Goal: Navigation & Orientation: Find specific page/section

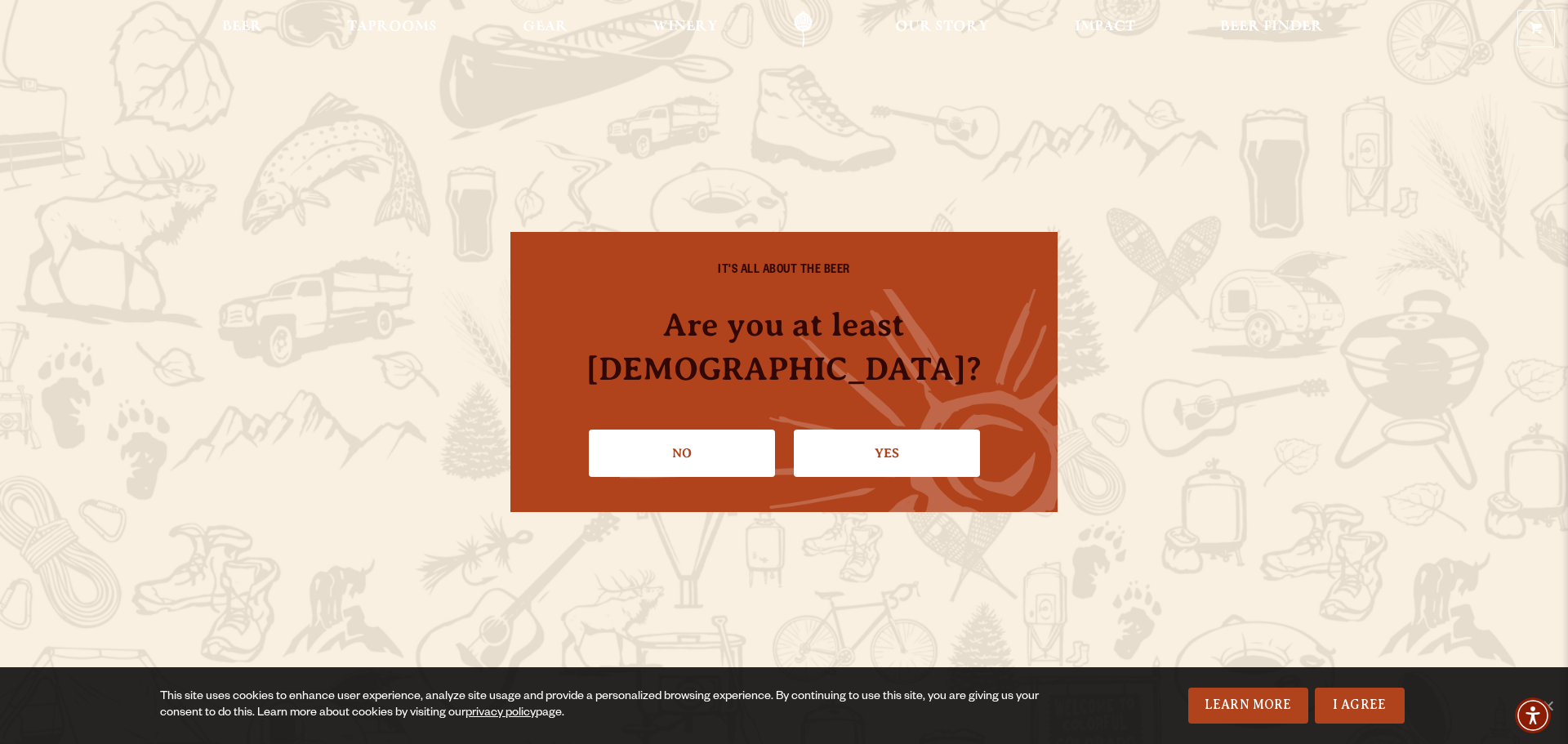
click at [899, 444] on link "Yes" at bounding box center [887, 453] width 186 height 47
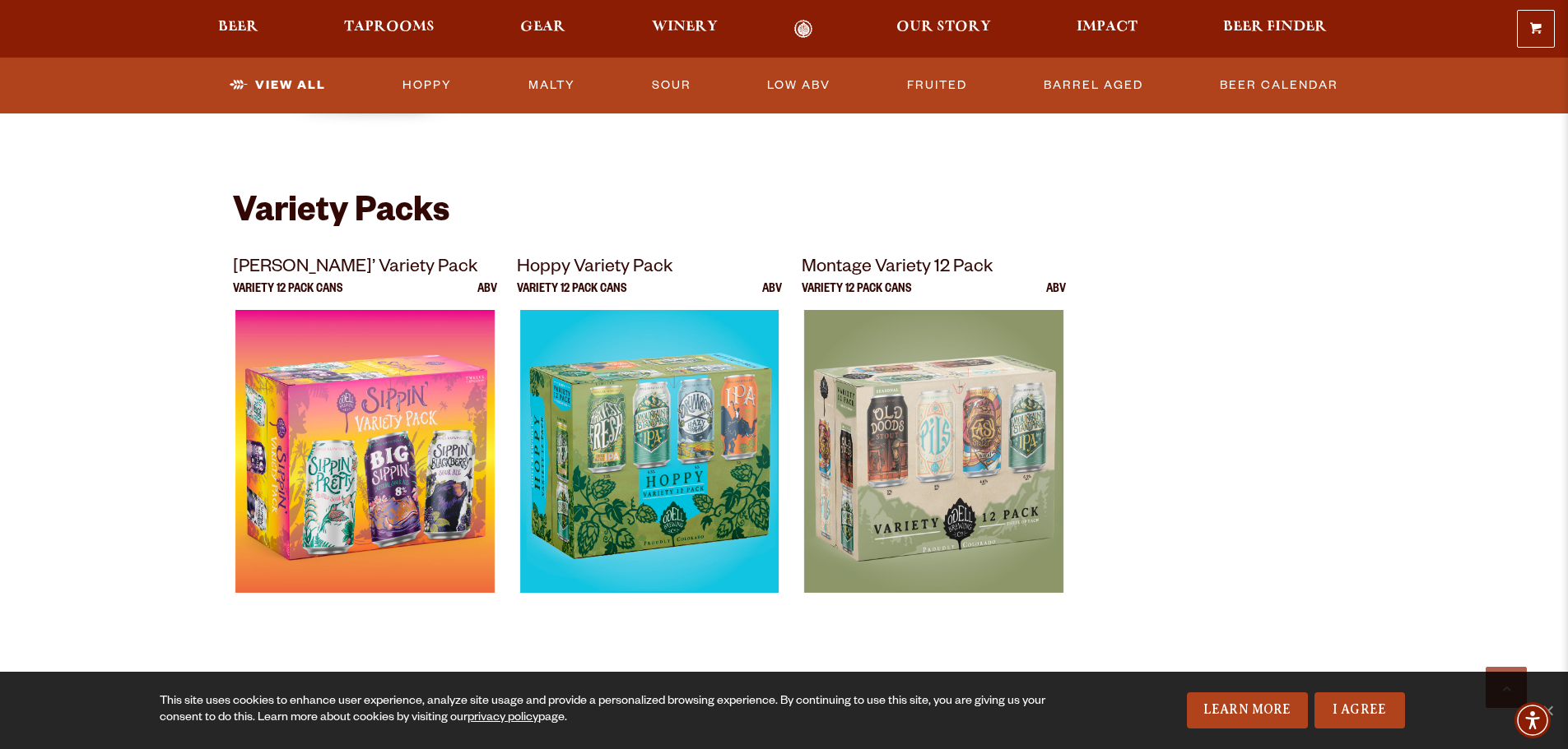
scroll to position [3208, 0]
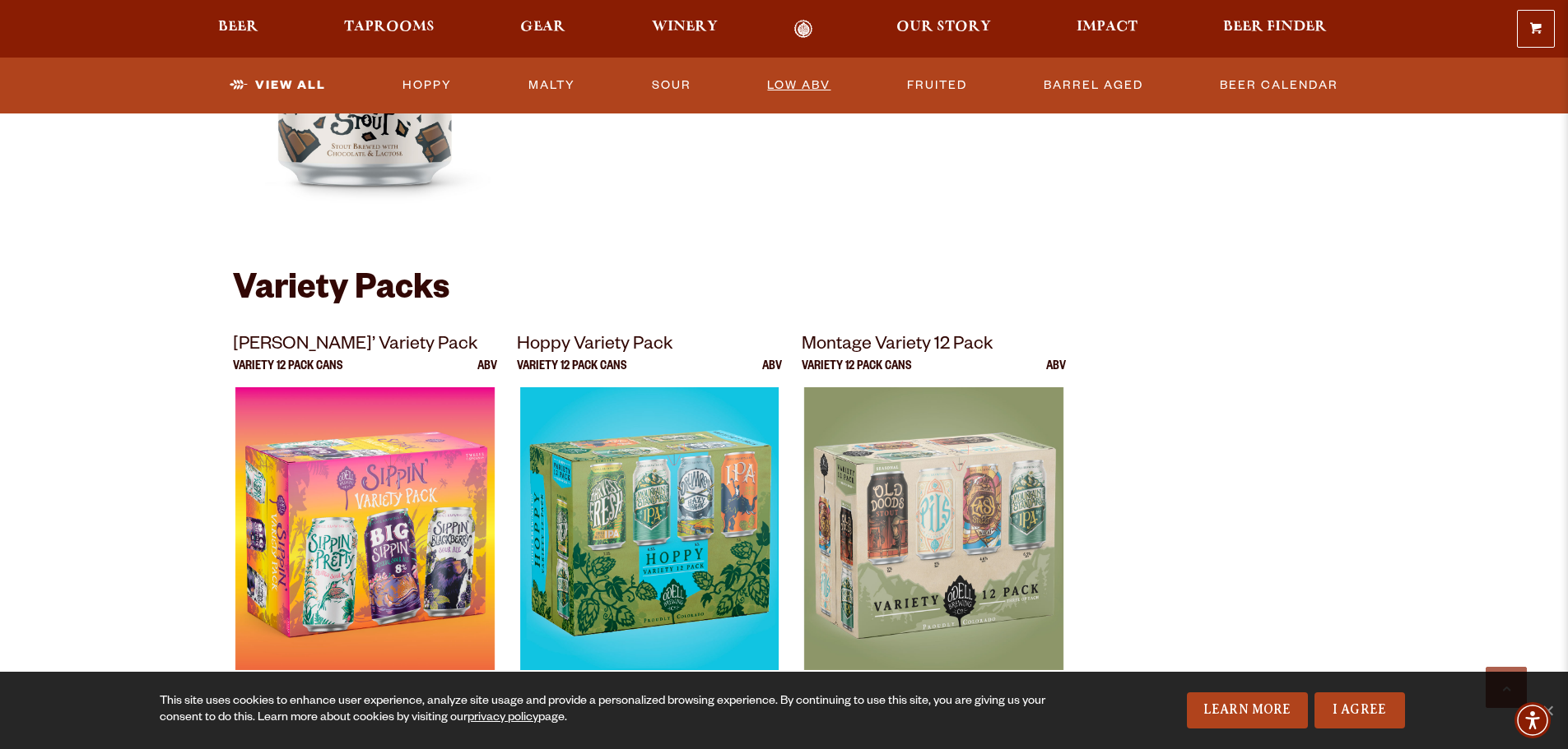
click at [807, 79] on link "Low ABV" at bounding box center [799, 86] width 77 height 37
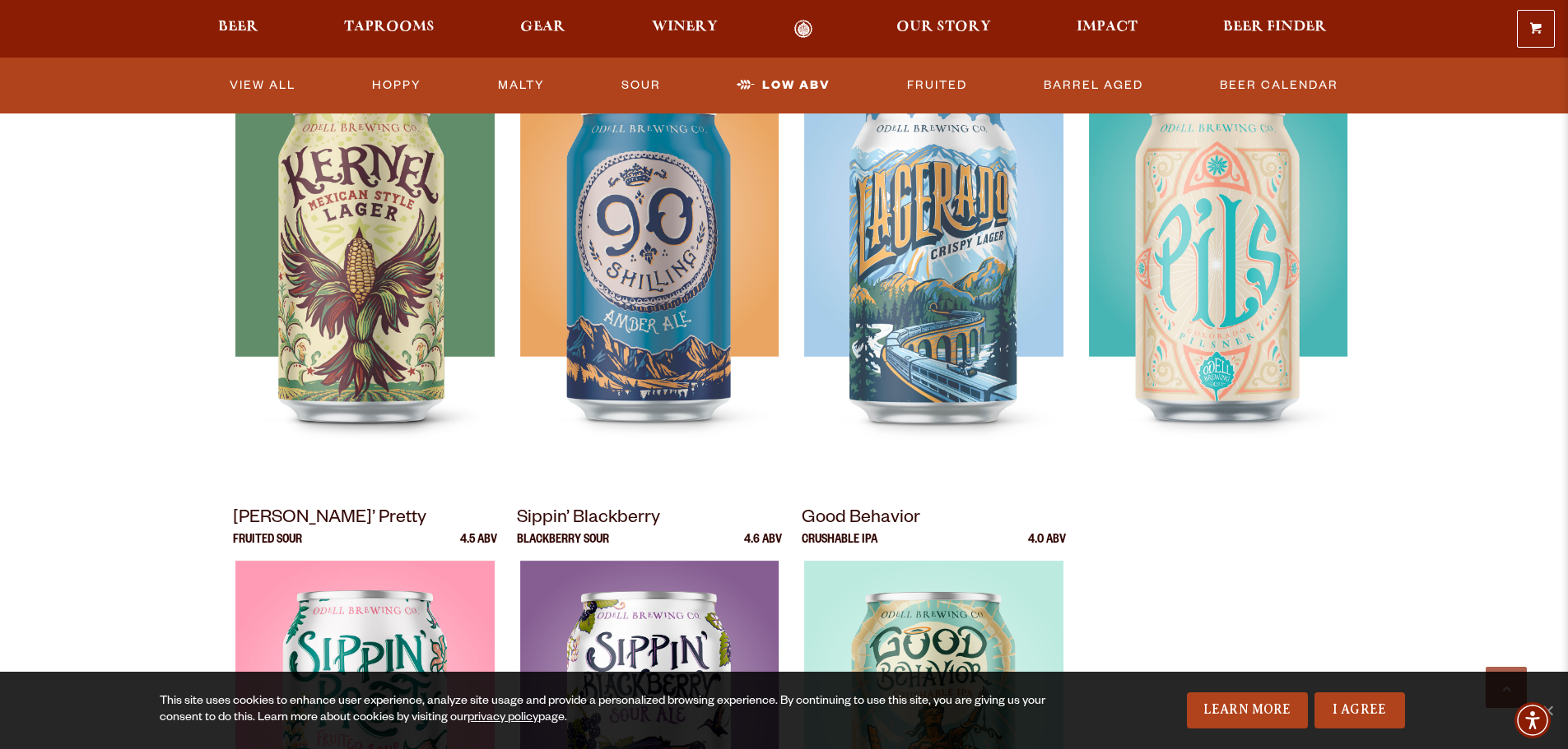
scroll to position [412, 0]
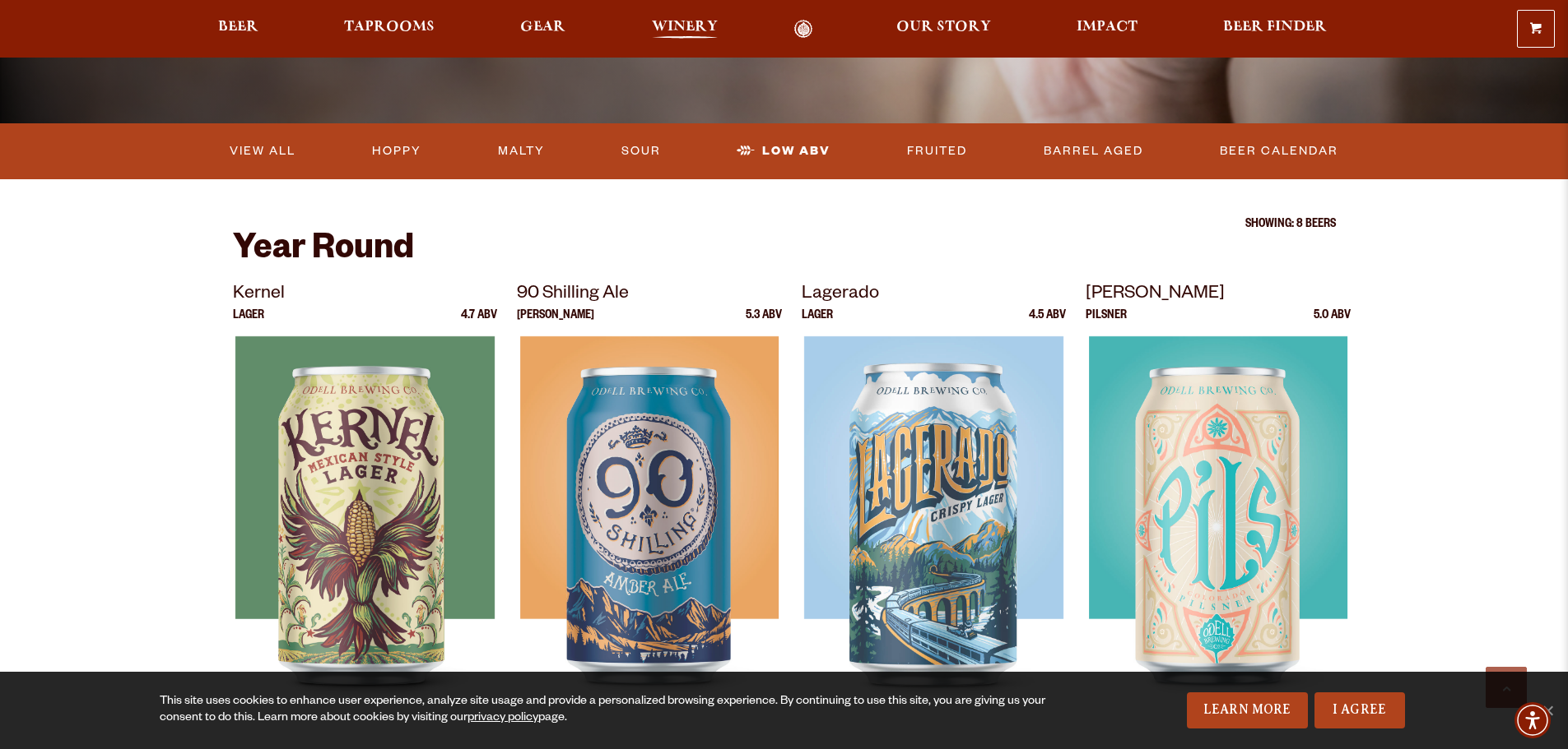
click at [699, 30] on span "Winery" at bounding box center [684, 27] width 66 height 13
